Goal: Share content: Share content

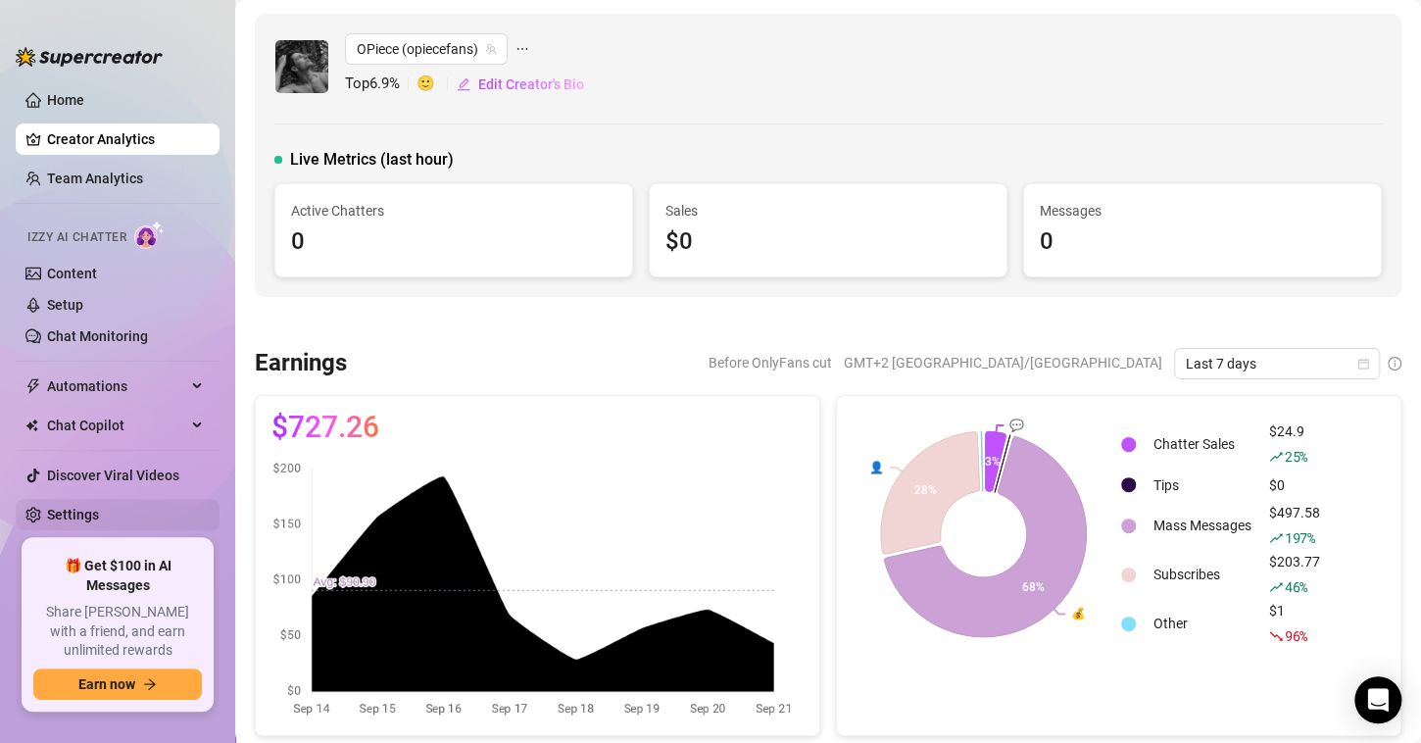
click at [97, 514] on link "Settings" at bounding box center [73, 515] width 52 height 16
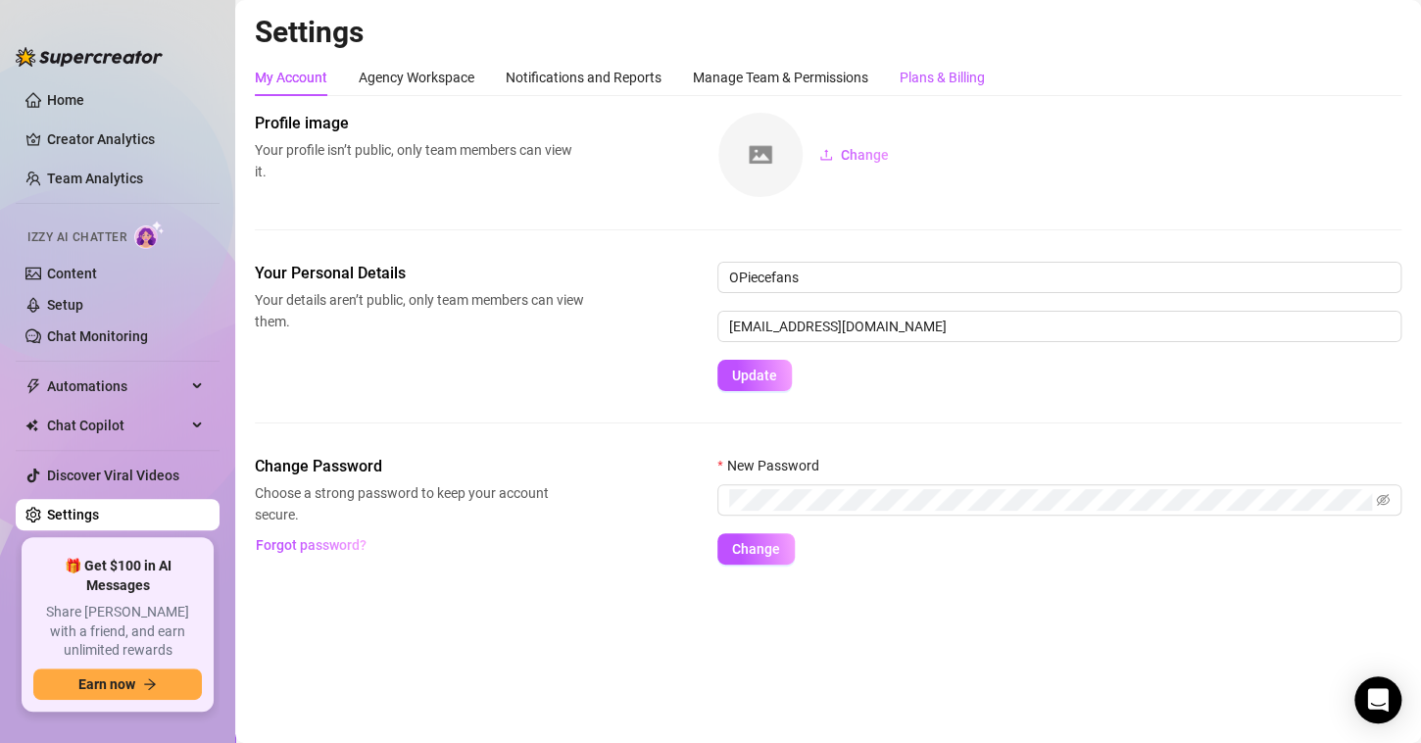
click at [962, 70] on div "Plans & Billing" at bounding box center [942, 78] width 85 height 22
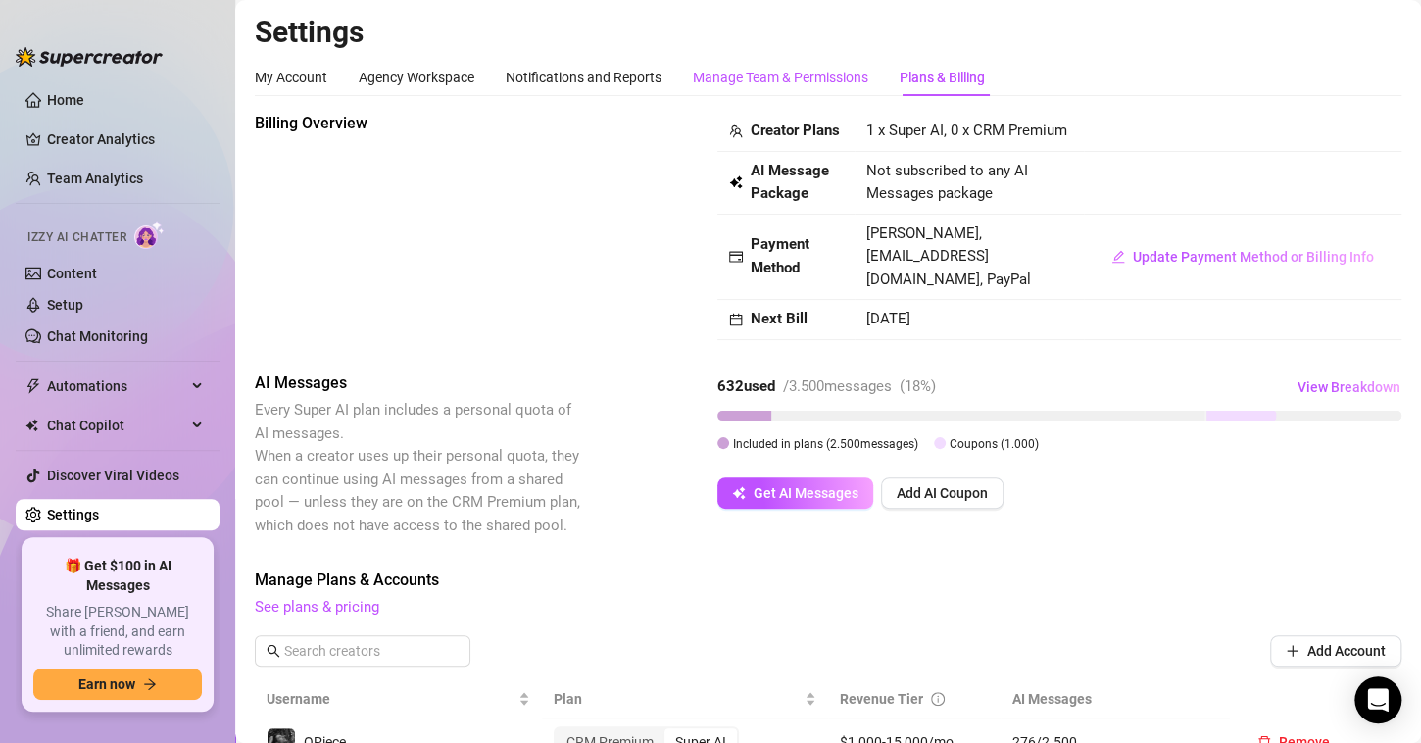
click at [821, 75] on div "Manage Team & Permissions" at bounding box center [780, 78] width 175 height 22
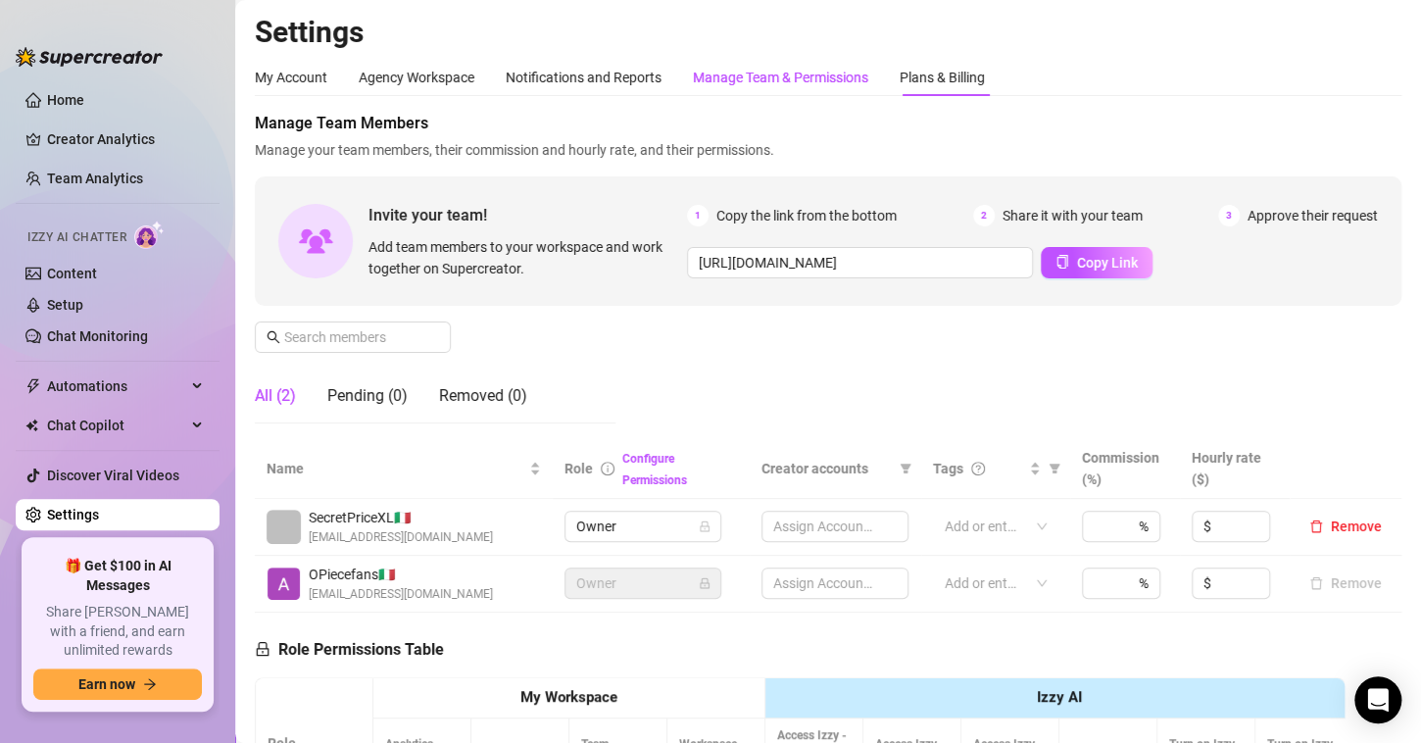
click at [821, 75] on div "Manage Team & Permissions" at bounding box center [780, 78] width 175 height 22
click at [601, 251] on span "Add team members to your workspace and work together on Supercreator." at bounding box center [524, 257] width 311 height 43
click at [641, 78] on div "Notifications and Reports" at bounding box center [584, 78] width 156 height 22
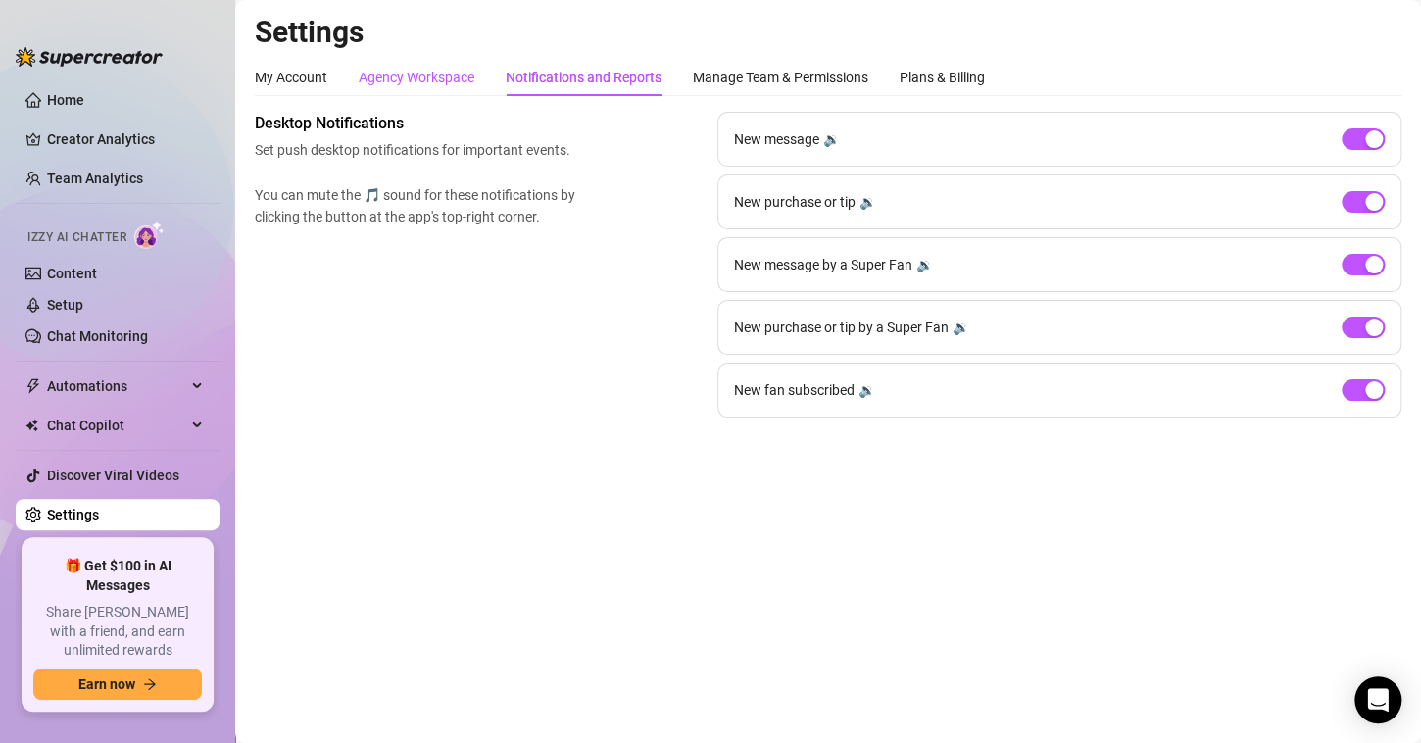
click at [411, 72] on div "Agency Workspace" at bounding box center [417, 78] width 116 height 22
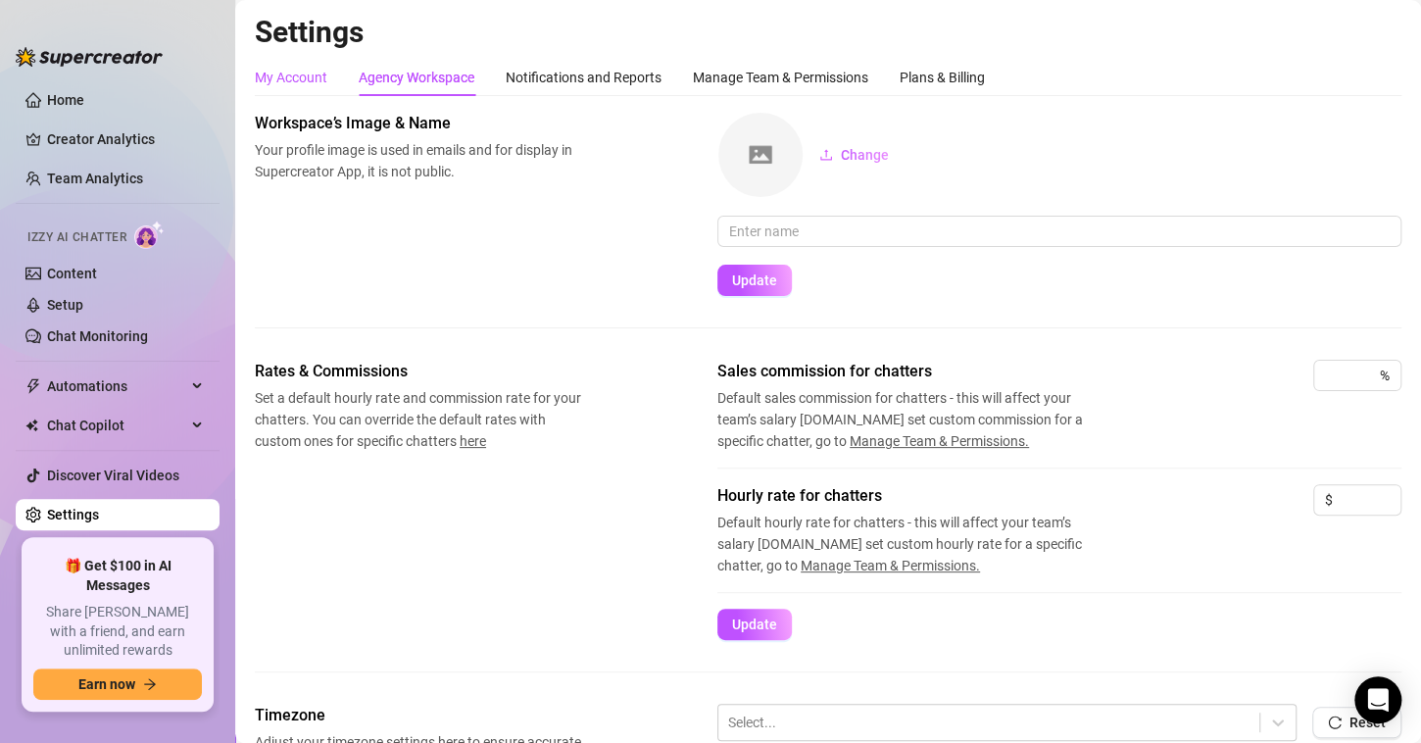
click at [308, 71] on div "My Account" at bounding box center [291, 78] width 73 height 22
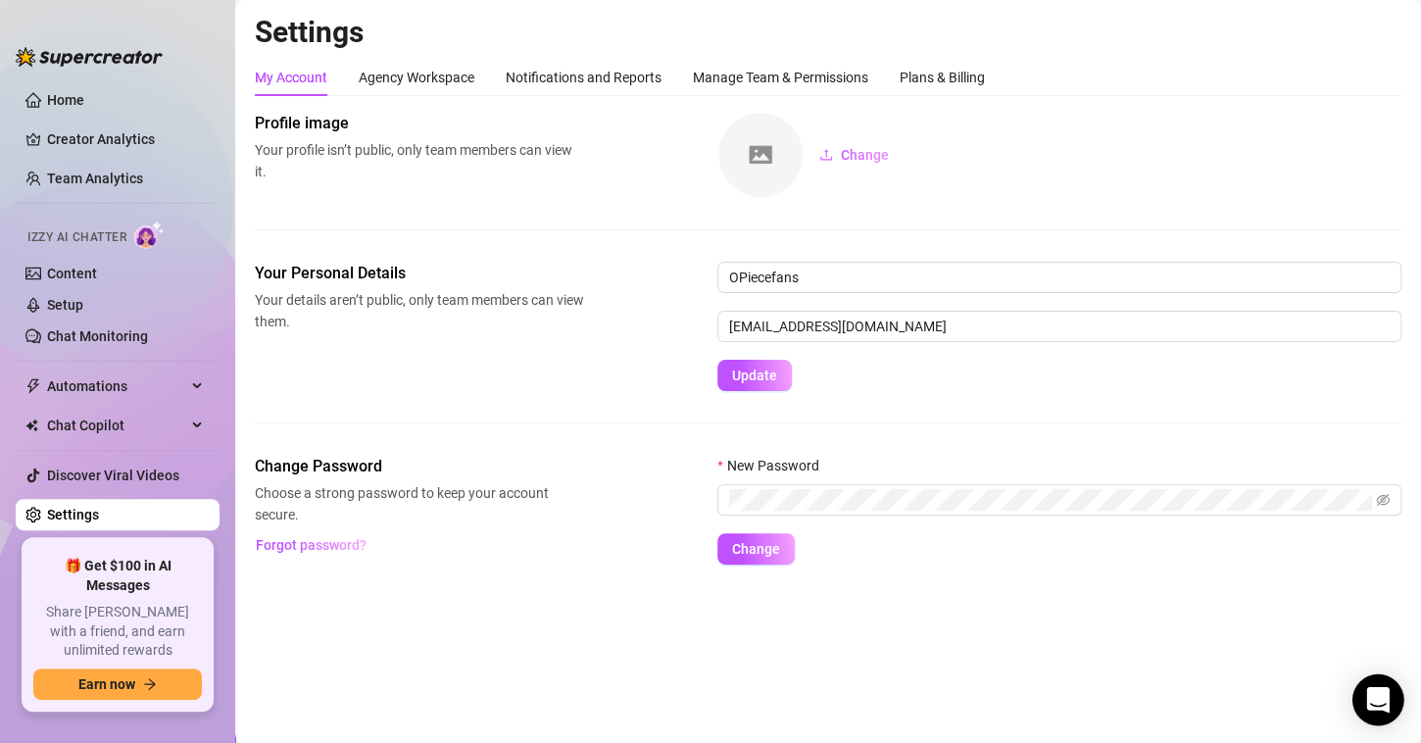
click at [1379, 703] on icon "Open Intercom Messenger" at bounding box center [1378, 699] width 23 height 25
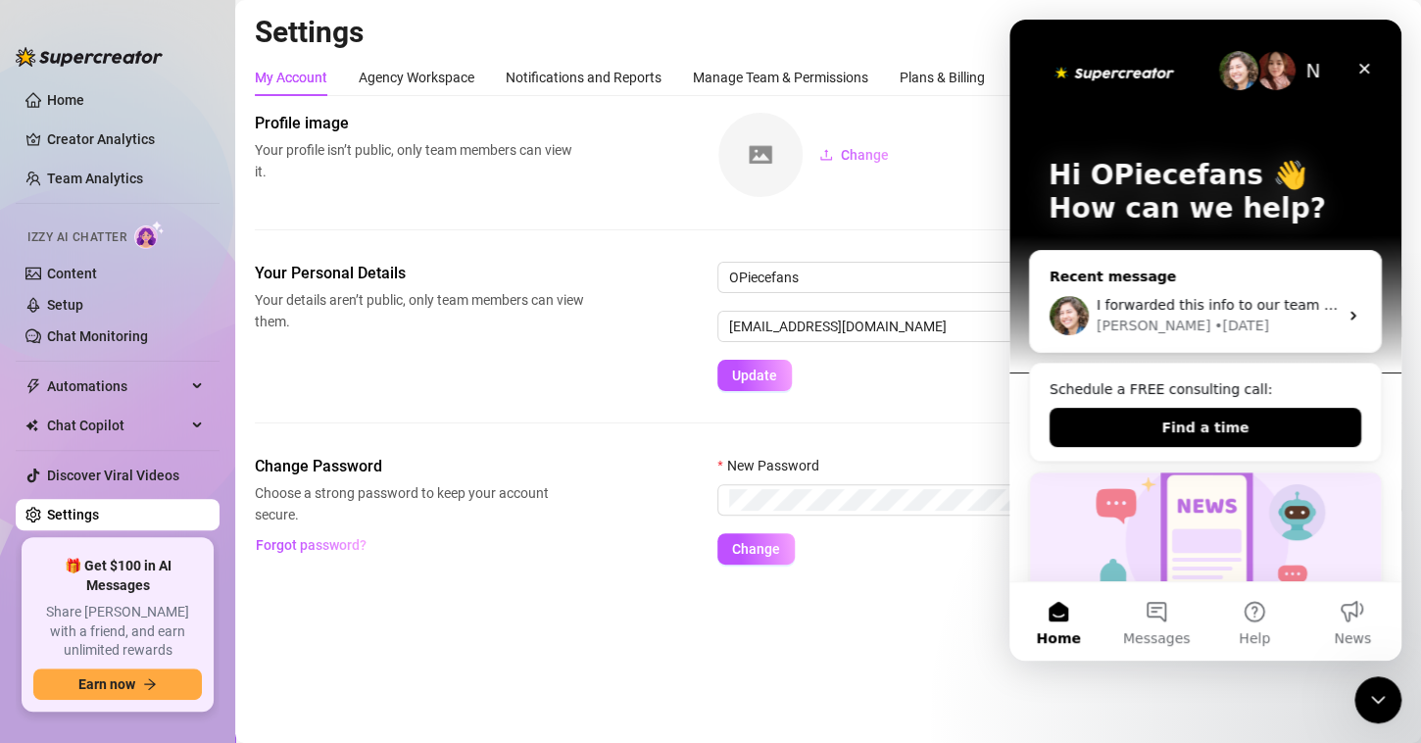
click at [1203, 319] on div "[PERSON_NAME] • [DATE]" at bounding box center [1217, 326] width 241 height 21
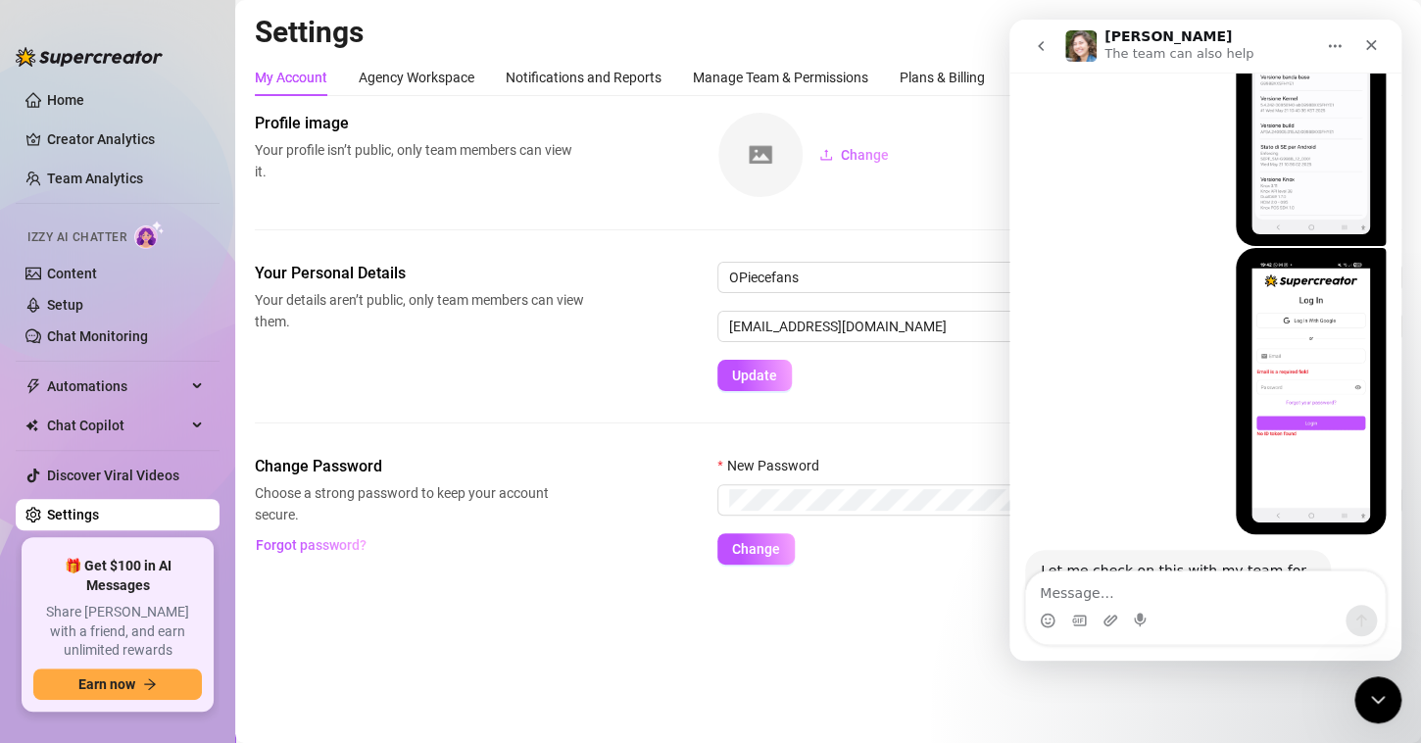
scroll to position [5928, 0]
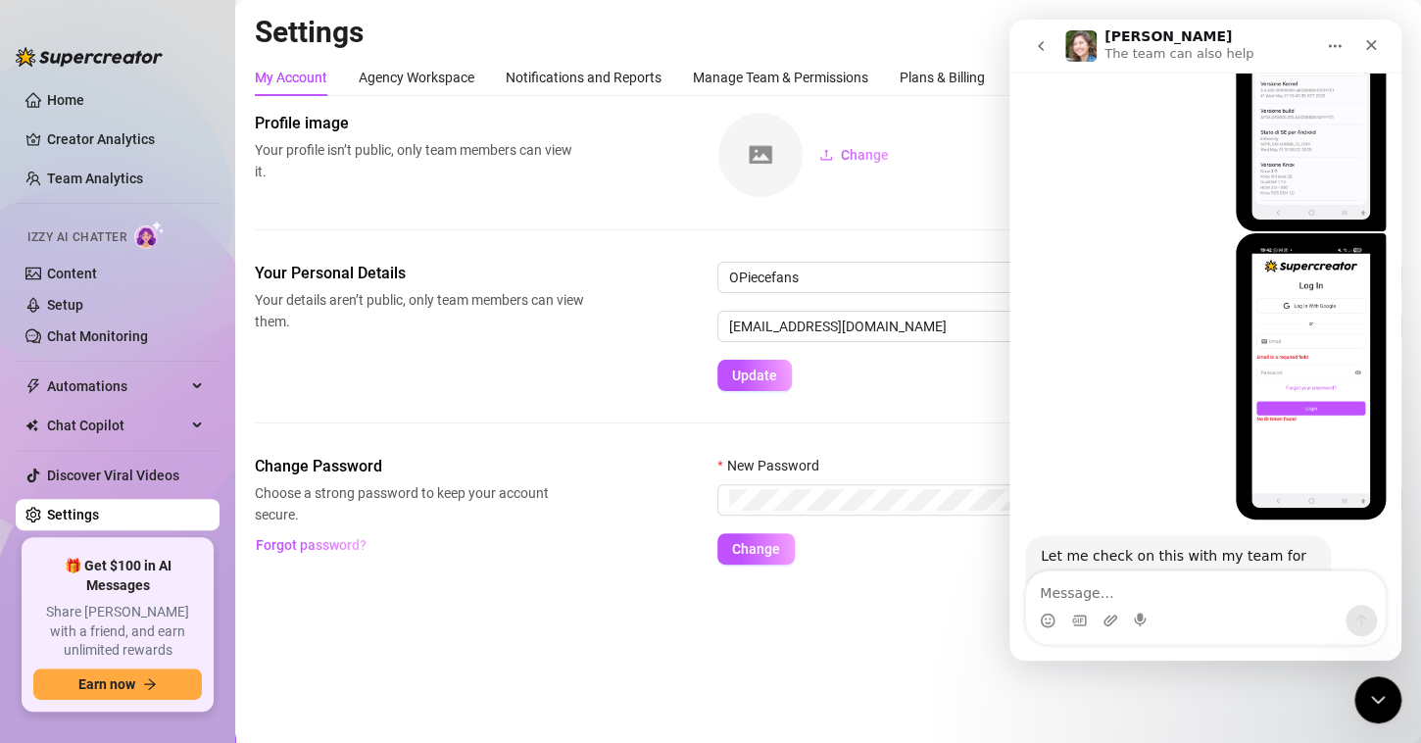
type textarea "Hi Supercreator team, I’d like to check on the status of my previous support re…"
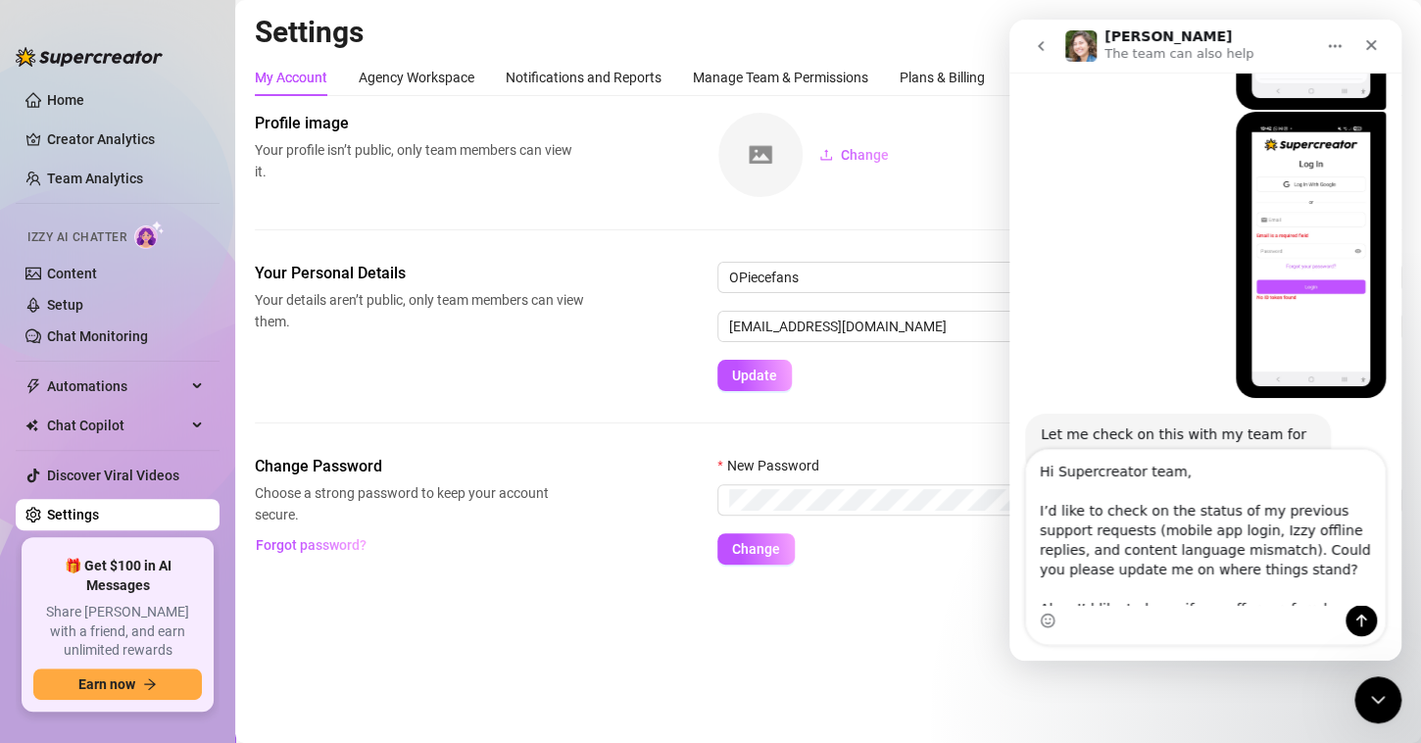
scroll to position [94, 0]
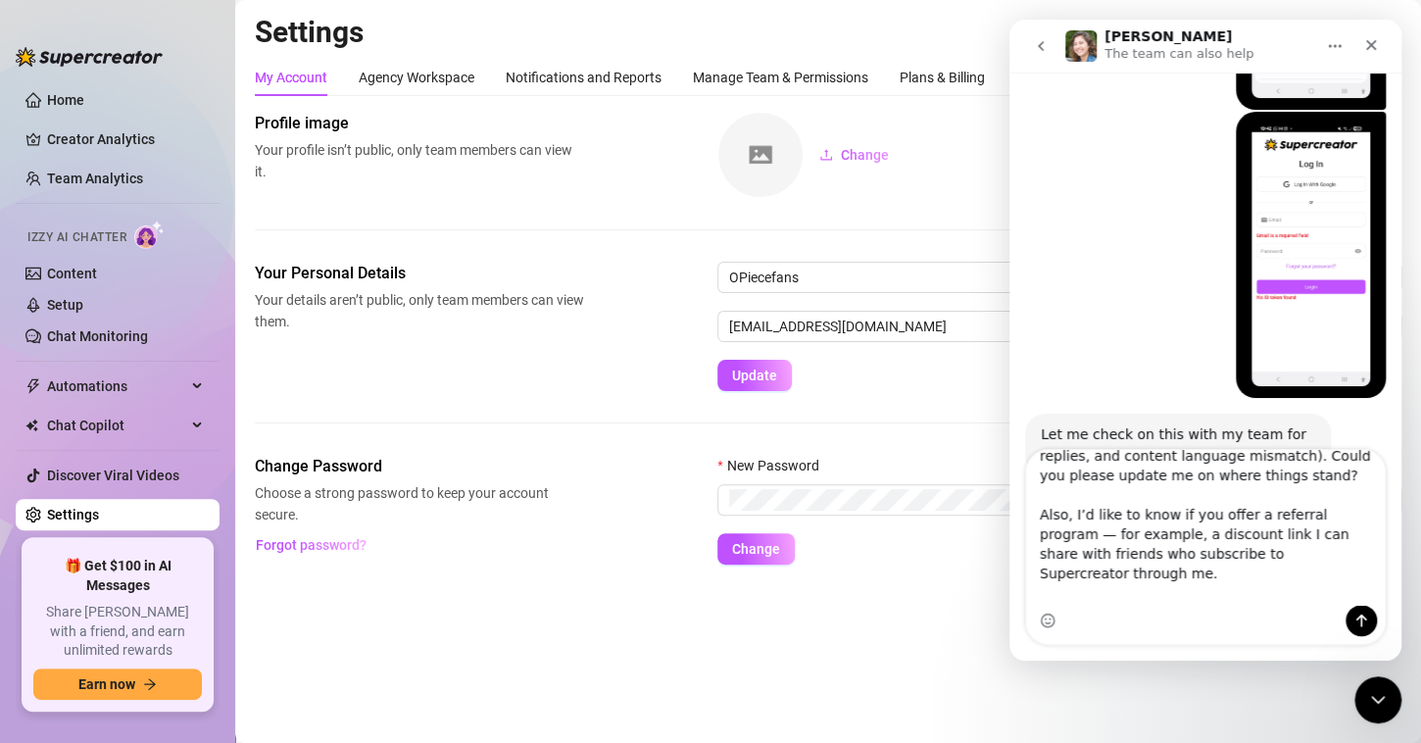
click at [1146, 522] on textarea "Hi Supercreator team, I’d like to check on the status of my previous support re…" at bounding box center [1205, 527] width 359 height 155
click at [1182, 538] on textarea "Hi Supercreator team, I’d like to check on the status of my previous support re…" at bounding box center [1205, 527] width 359 height 155
click at [1169, 559] on textarea "Hi Supercreator team, I’d like to check on the status of my previous support re…" at bounding box center [1205, 527] width 359 height 155
click at [1243, 588] on textarea "Hi Supercreator team, I’d like to check on the status of my previous support re…" at bounding box center [1205, 527] width 359 height 155
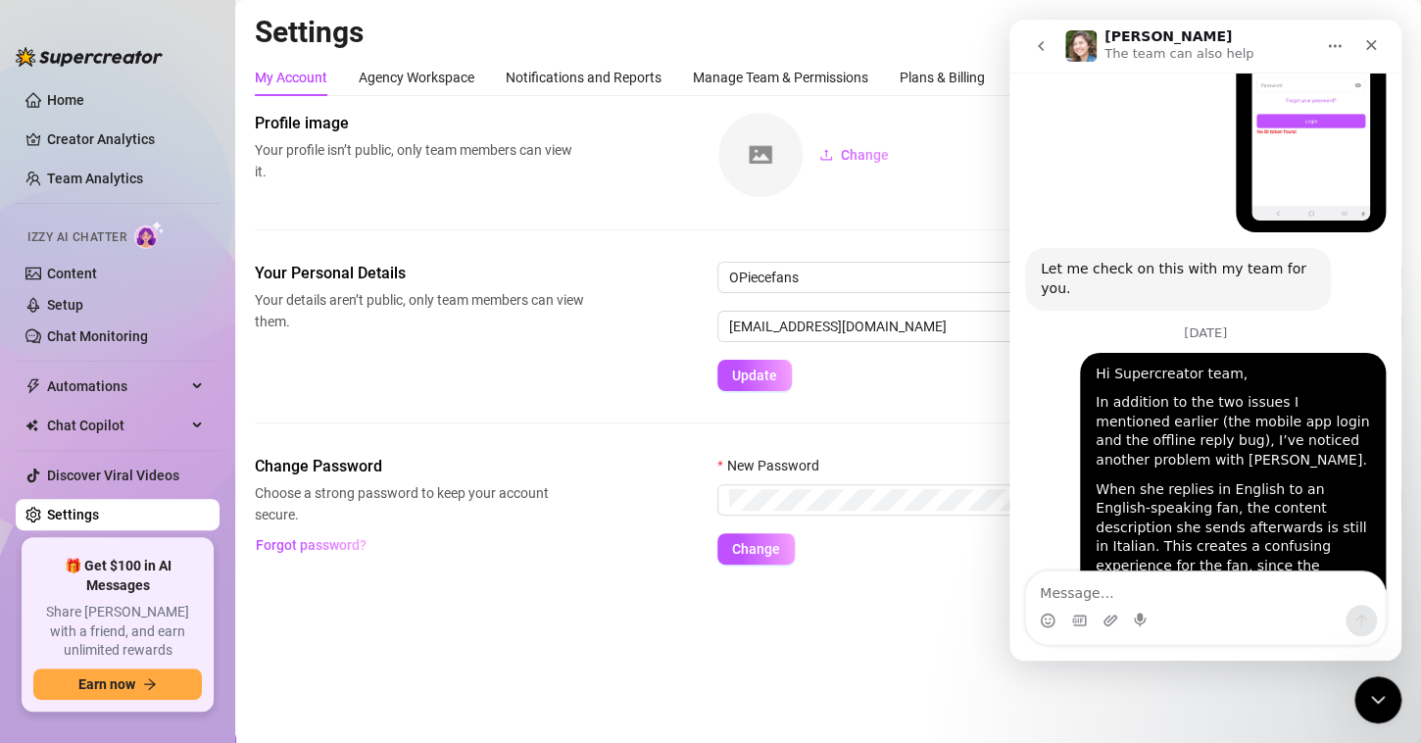
scroll to position [6235, 0]
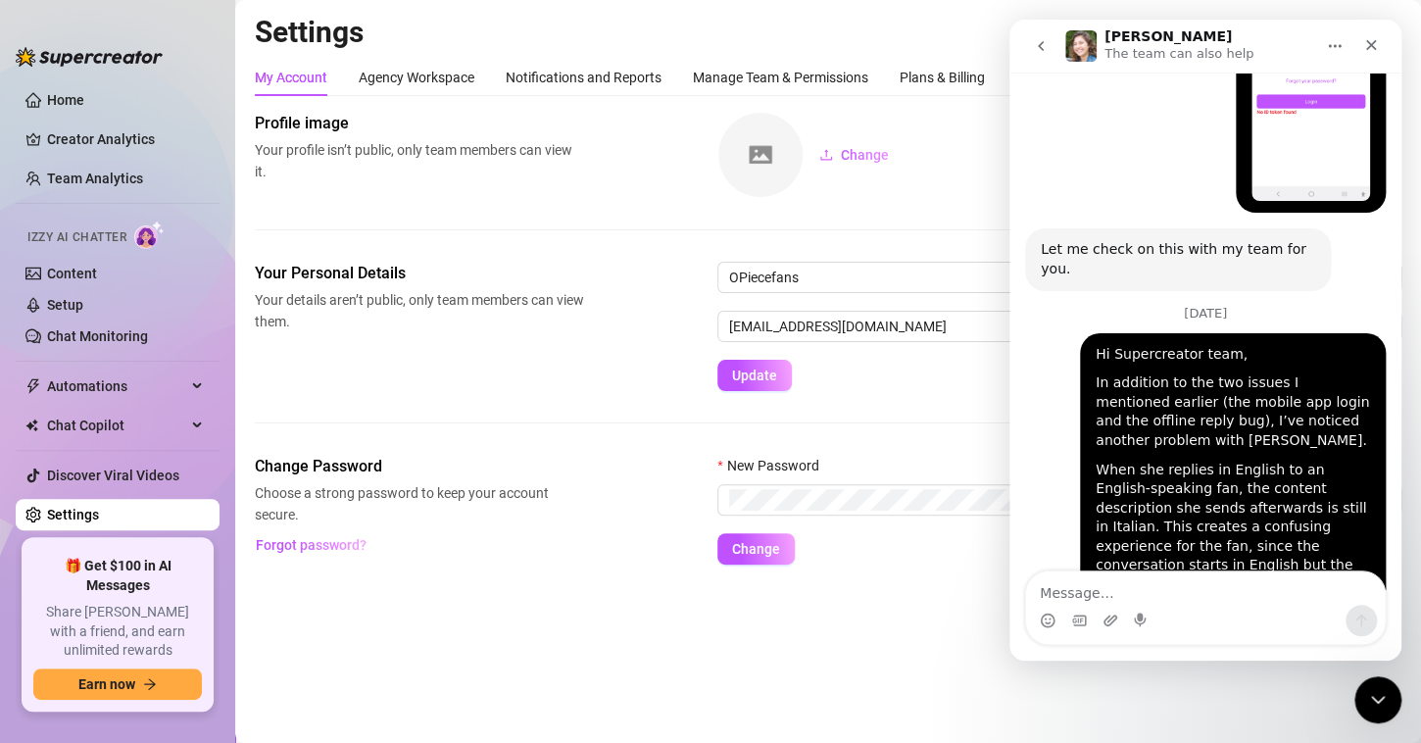
click at [883, 653] on main "Settings My Account Agency Workspace Notifications and Reports Manage Team & Pe…" at bounding box center [828, 371] width 1186 height 743
click at [1377, 42] on icon "Close" at bounding box center [1372, 45] width 16 height 16
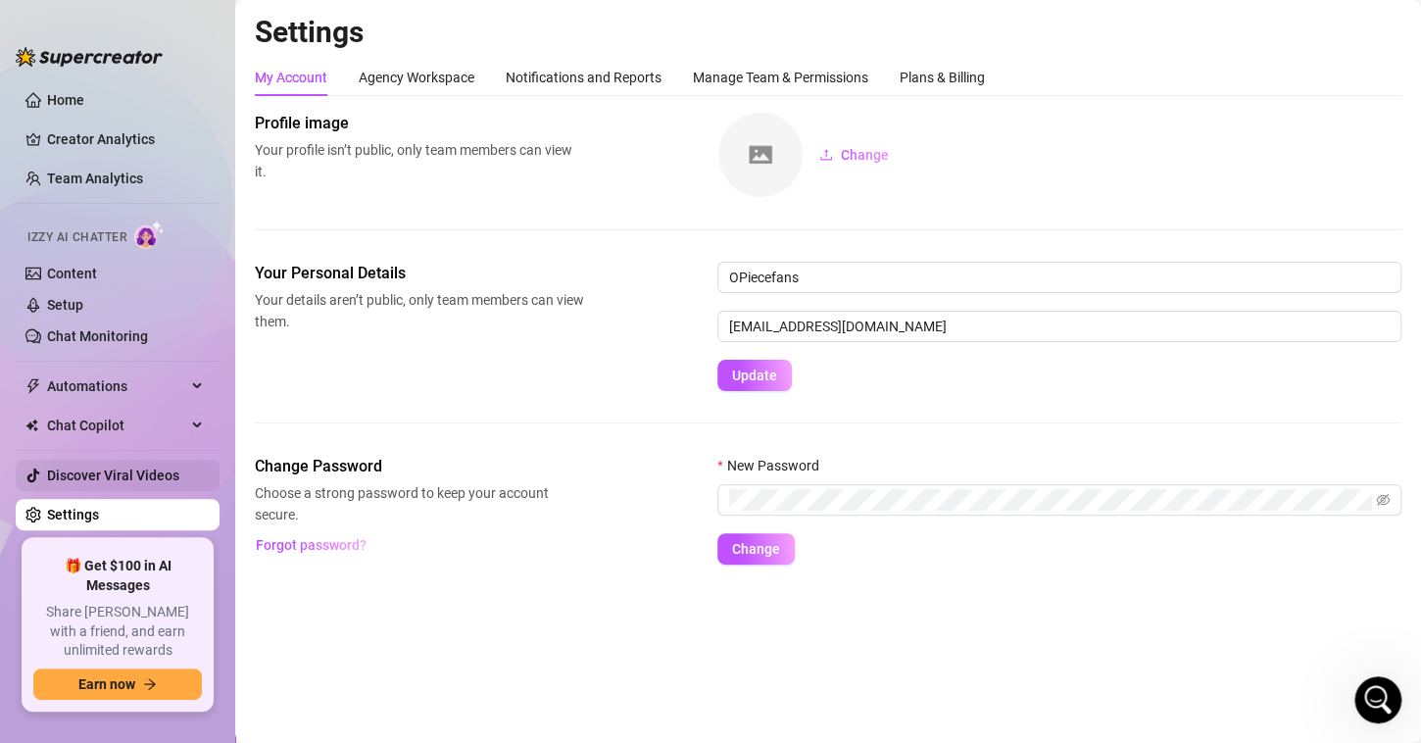
click at [134, 471] on link "Discover Viral Videos" at bounding box center [113, 476] width 132 height 16
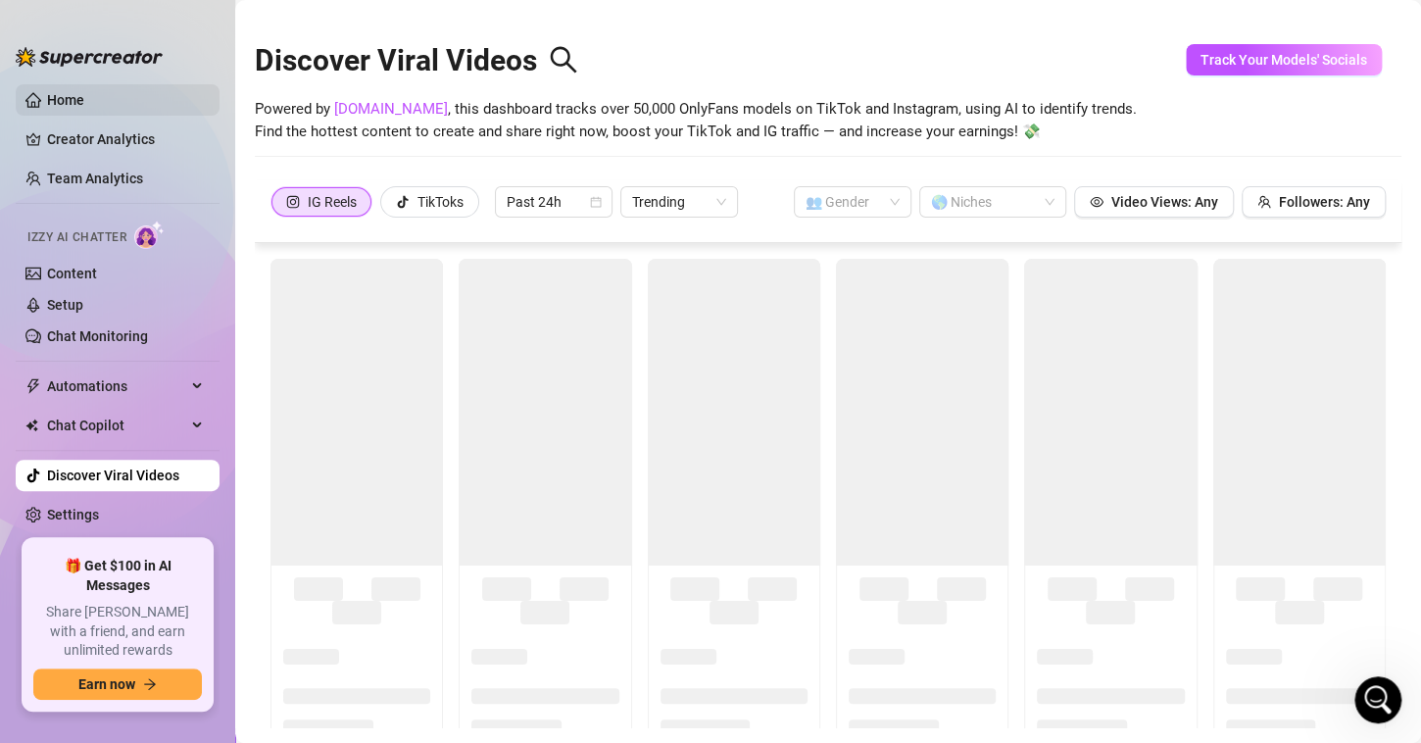
click at [84, 105] on link "Home" at bounding box center [65, 100] width 37 height 16
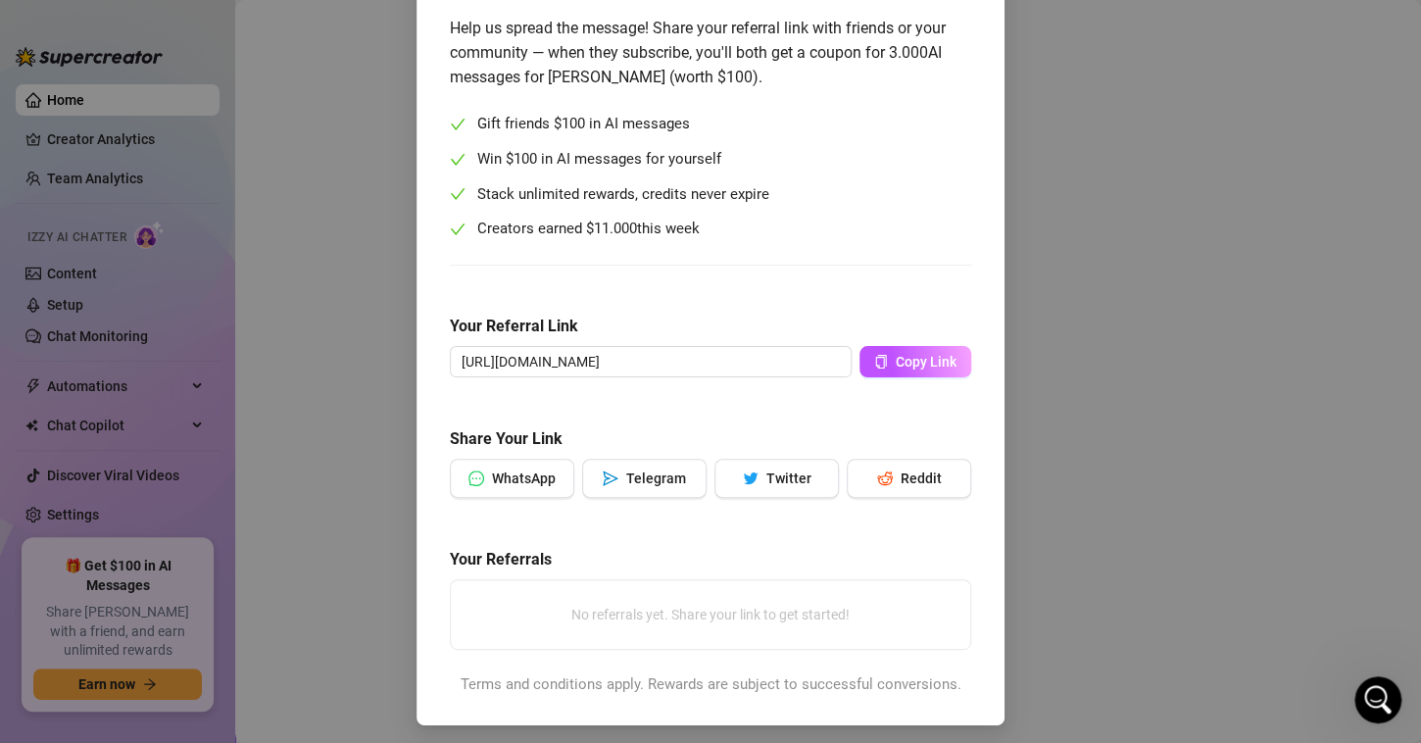
scroll to position [148, 0]
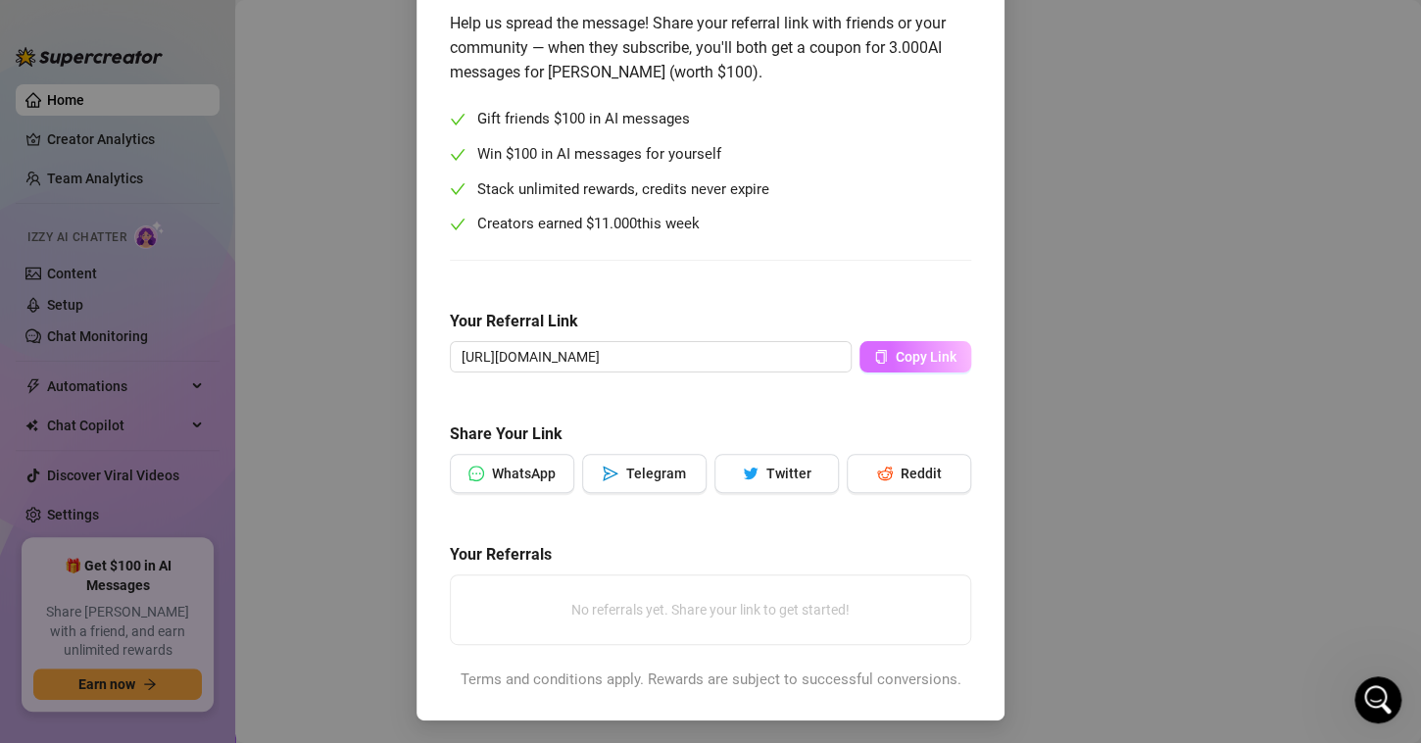
click at [880, 349] on button "Copy Link" at bounding box center [916, 356] width 112 height 31
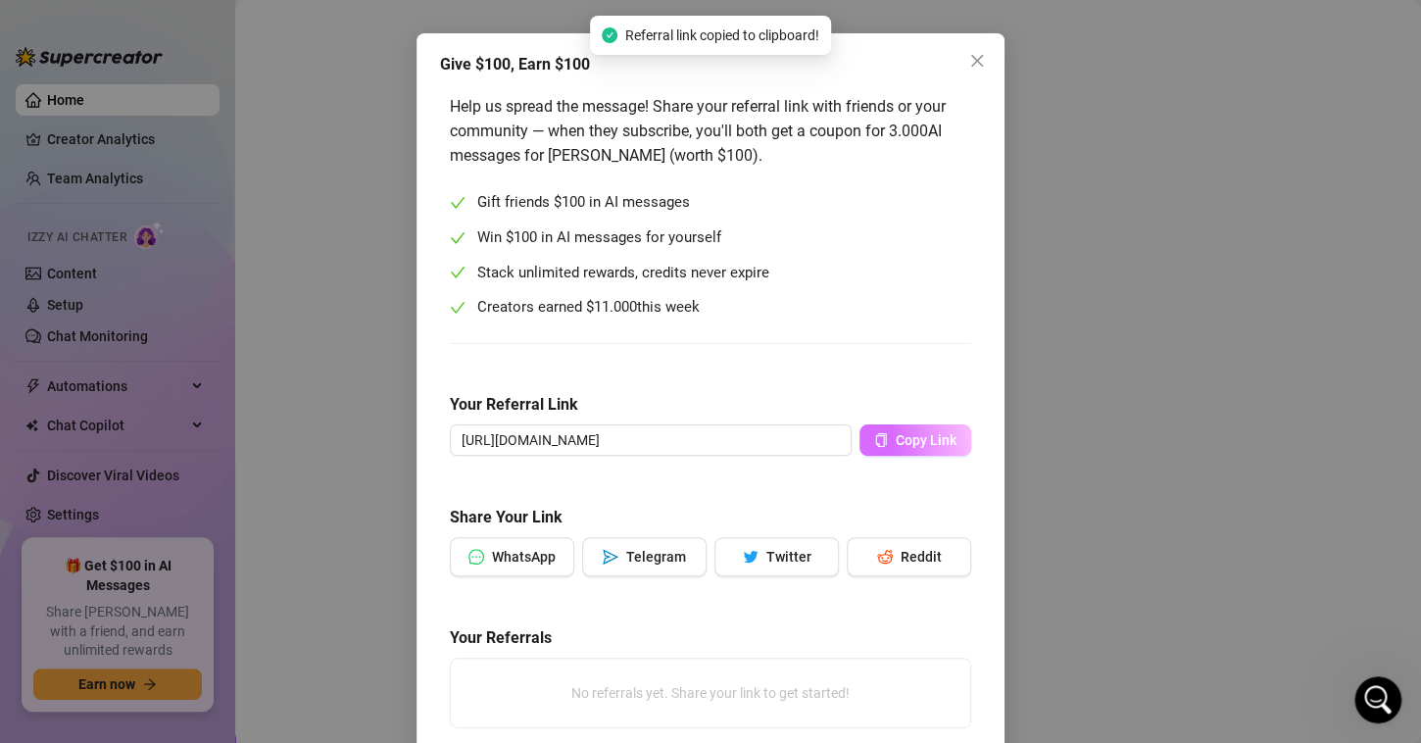
scroll to position [0, 0]
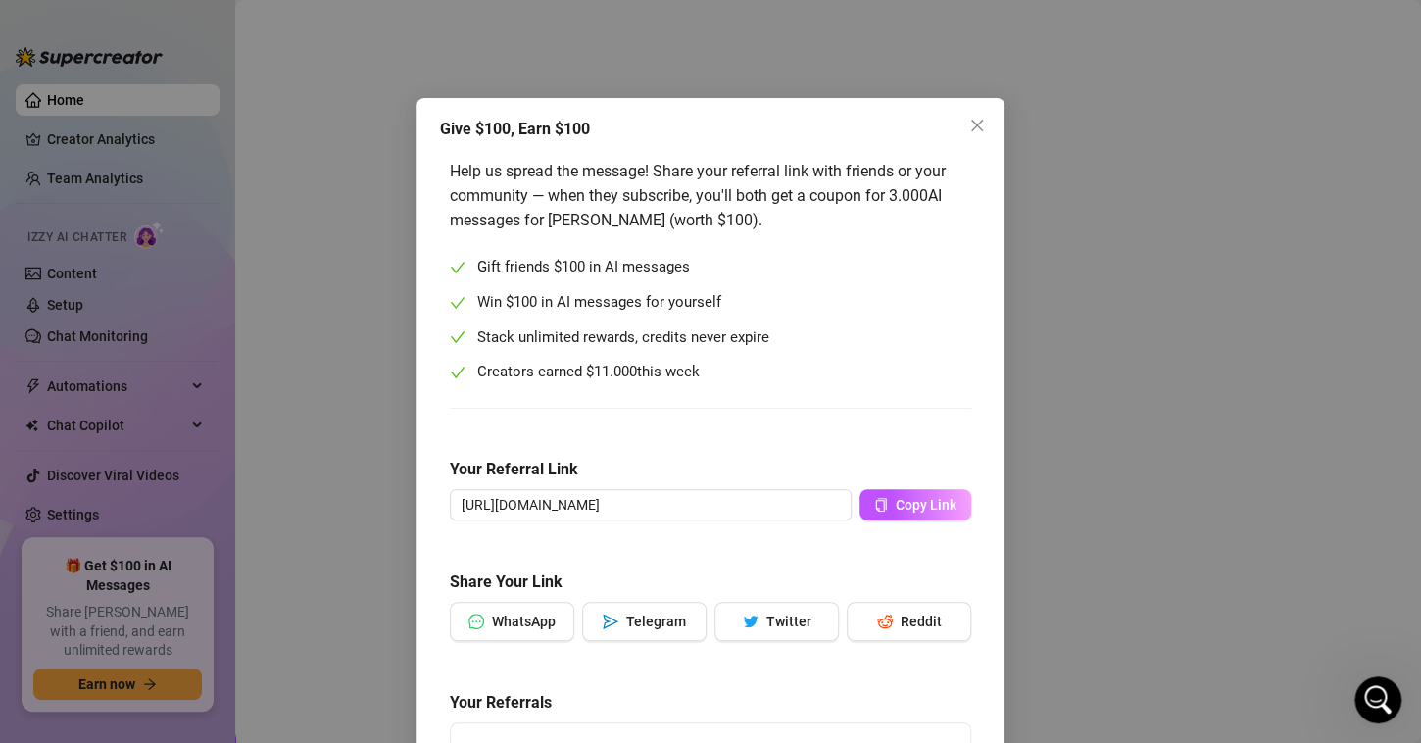
drag, startPoint x: 430, startPoint y: 129, endPoint x: 700, endPoint y: 387, distance: 373.0
click at [700, 387] on div "Give $100, Earn $100 Help us spread the message! Share your referral link with …" at bounding box center [711, 483] width 588 height 771
copy div "Give $100, Earn $100 Help us spread the message! Share your referral link with …"
click at [972, 122] on icon "close" at bounding box center [978, 126] width 12 height 12
